Goal: Task Accomplishment & Management: Manage account settings

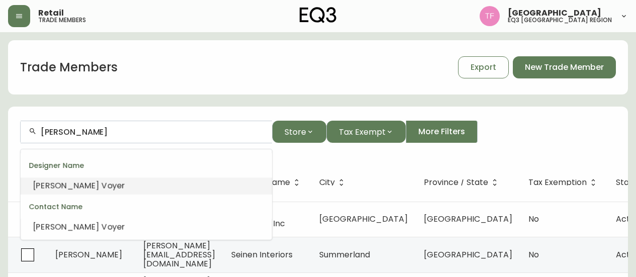
click at [77, 129] on input "[PERSON_NAME]" at bounding box center [152, 132] width 223 height 10
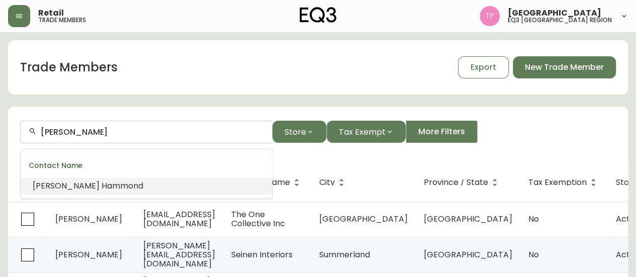
click at [119, 181] on span "mmond" at bounding box center [127, 186] width 31 height 12
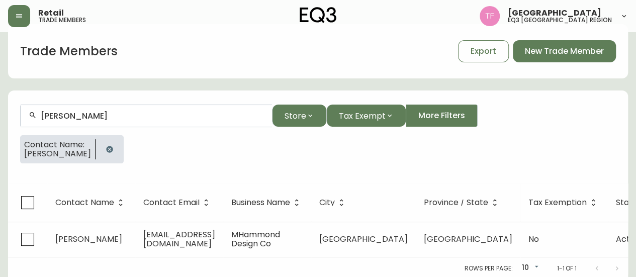
scroll to position [25, 0]
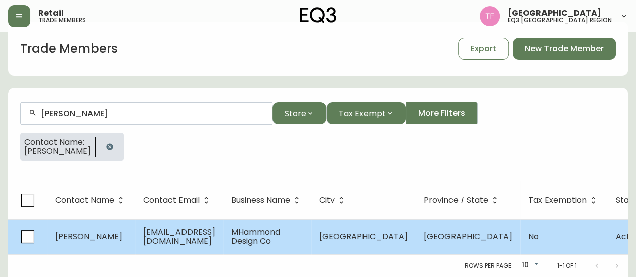
type input "[PERSON_NAME]"
click at [311, 232] on td "MHammond Design Co" at bounding box center [267, 236] width 88 height 35
select select "MB"
select select "CA"
select select "CA_EN"
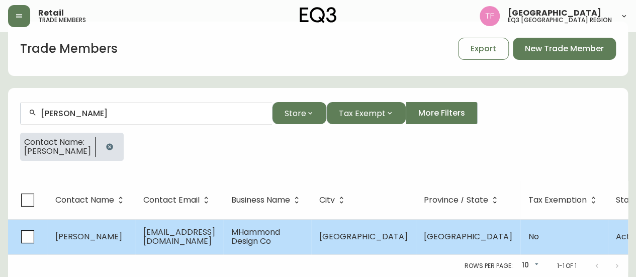
select select "Social Media"
select select "Interior Designer"
select select "false"
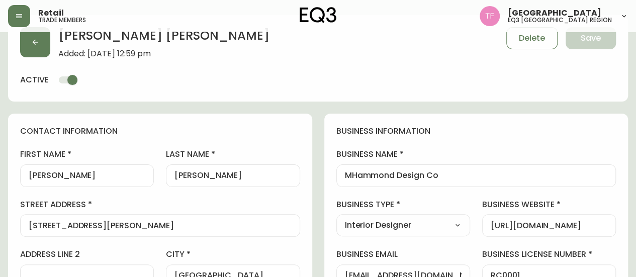
type input "EQ3 [GEOGRAPHIC_DATA]"
select select "cjw10z96p003c6gs0ds8faz1n"
